Goal: Find specific page/section: Find specific page/section

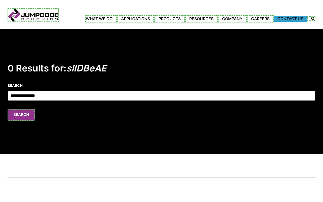
type input "**********"
click at [290, 18] on link "Contact Us" at bounding box center [289, 19] width 33 height 6
click at [260, 18] on link "Careers" at bounding box center [259, 19] width 27 height 8
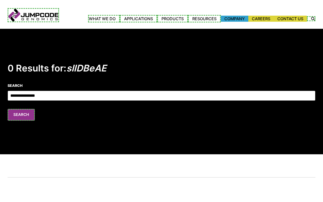
click at [233, 18] on link "Company" at bounding box center [233, 19] width 27 height 6
click at [0, 0] on link "Events" at bounding box center [0, 0] width 0 height 0
click at [0, 0] on link "Partners" at bounding box center [0, 0] width 0 height 0
click at [0, 0] on link "News" at bounding box center [0, 0] width 0 height 0
click at [203, 18] on link "Resources" at bounding box center [202, 19] width 33 height 8
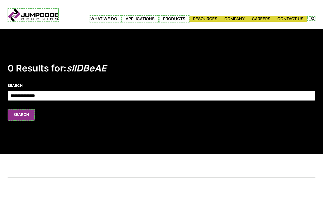
click at [172, 18] on link "Products" at bounding box center [173, 19] width 31 height 8
click at [139, 18] on link "Applications" at bounding box center [141, 19] width 37 height 8
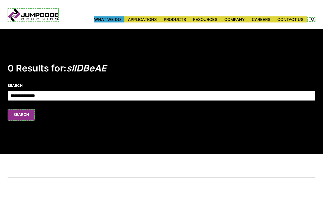
click at [106, 19] on link "What We Do" at bounding box center [109, 19] width 30 height 6
click at [311, 19] on label "Search Icon" at bounding box center [311, 20] width 7 height 4
click at [20, 114] on button "Search" at bounding box center [21, 115] width 27 height 12
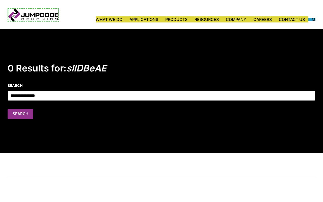
click at [33, 16] on link "Jumpcode Genomics" at bounding box center [33, 15] width 51 height 14
